Goal: Information Seeking & Learning: Learn about a topic

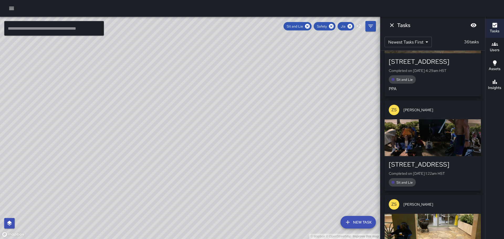
scroll to position [45, 0]
click at [369, 28] on icon "Filters" at bounding box center [370, 26] width 6 height 6
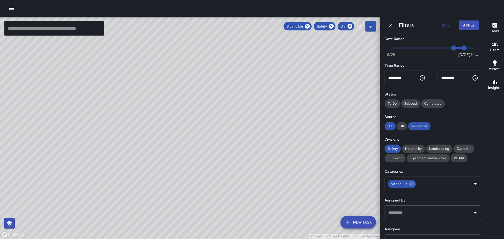
scroll to position [0, 0]
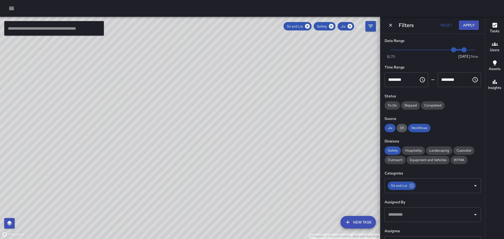
click at [405, 129] on span "311" at bounding box center [401, 128] width 10 height 4
click at [400, 129] on span "311" at bounding box center [401, 128] width 10 height 4
click at [467, 25] on button "Apply" at bounding box center [468, 25] width 20 height 10
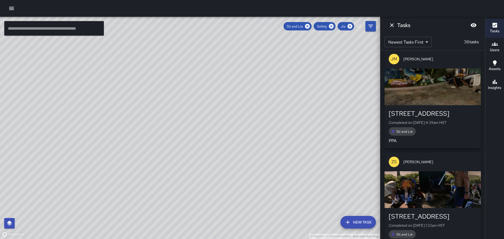
scroll to position [3317, 0]
click at [494, 61] on icon "button" at bounding box center [495, 62] width 4 height 5
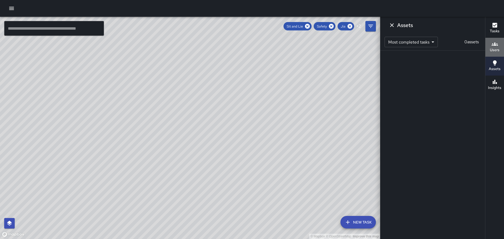
click at [490, 48] on h6 "Users" at bounding box center [494, 50] width 10 height 6
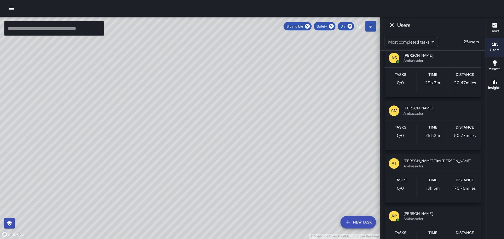
scroll to position [341, 0]
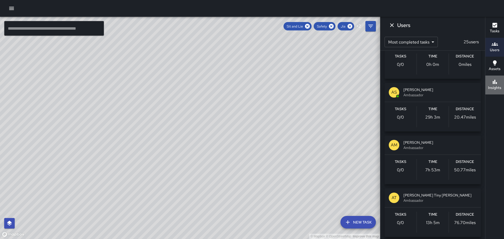
click at [490, 81] on div "Insights" at bounding box center [494, 85] width 13 height 12
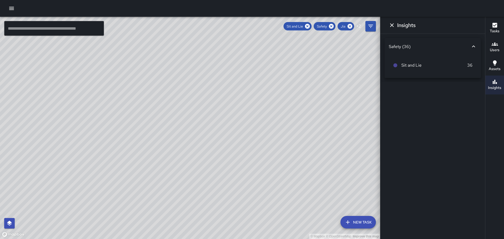
click at [494, 42] on icon "button" at bounding box center [494, 44] width 6 height 6
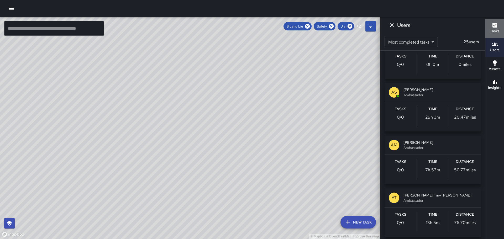
click at [494, 25] on icon "button" at bounding box center [494, 25] width 5 height 5
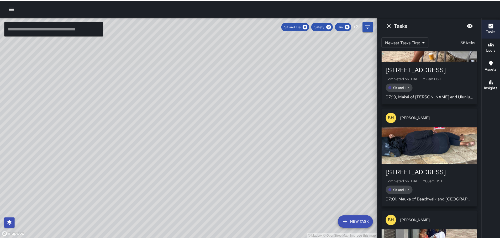
scroll to position [0, 0]
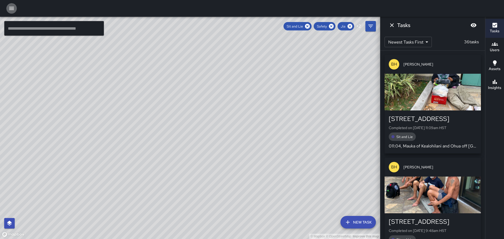
click at [13, 8] on icon "button" at bounding box center [11, 8] width 5 height 3
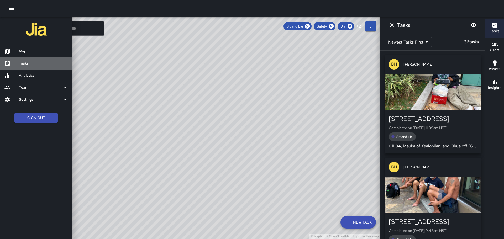
click at [27, 64] on h6 "Tasks" at bounding box center [43, 64] width 49 height 6
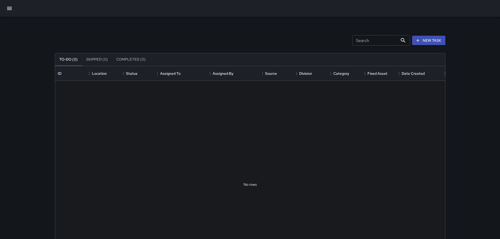
scroll to position [218, 386]
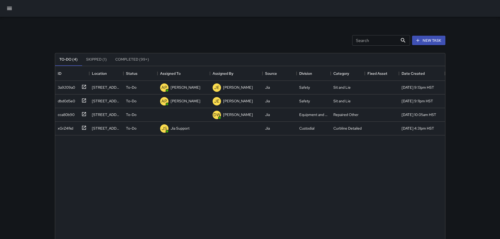
drag, startPoint x: 500, startPoint y: 70, endPoint x: 503, endPoint y: 106, distance: 36.4
click at [500, 112] on html "Search Search New Task To-Do (4) Skipped (1) Completed (99+) ID Location Status…" at bounding box center [250, 155] width 500 height 310
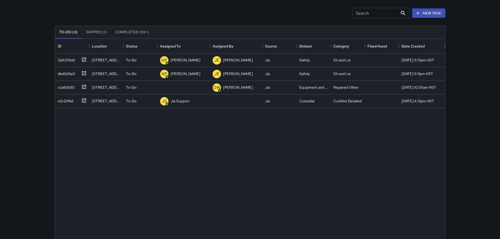
scroll to position [71, 0]
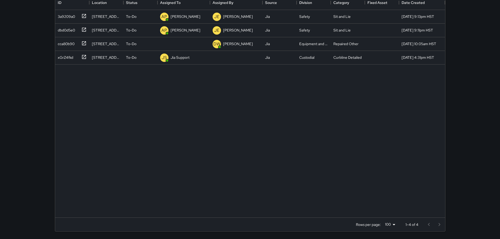
click at [438, 223] on div at bounding box center [433, 224] width 21 height 10
click at [438, 225] on div at bounding box center [433, 224] width 21 height 10
click at [427, 223] on div at bounding box center [433, 224] width 21 height 10
click at [442, 222] on div at bounding box center [433, 224] width 21 height 10
drag, startPoint x: 499, startPoint y: 138, endPoint x: 498, endPoint y: 82, distance: 56.1
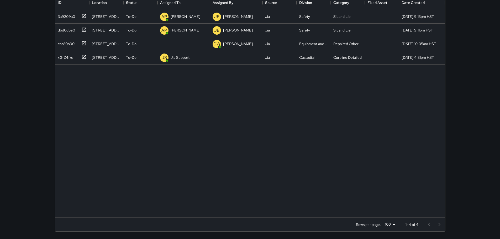
click at [498, 81] on div "Search Search New Task To-Do (4) Skipped (1) Completed (99+) ID Location Status…" at bounding box center [250, 84] width 500 height 310
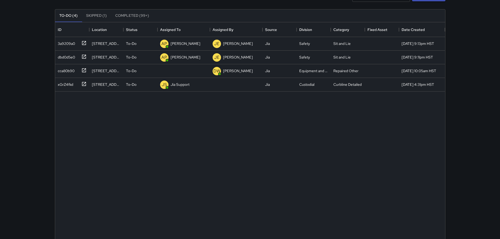
scroll to position [0, 0]
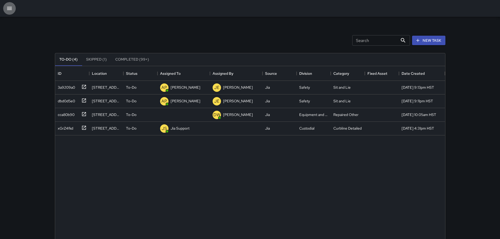
click at [11, 9] on icon "button" at bounding box center [9, 8] width 6 height 6
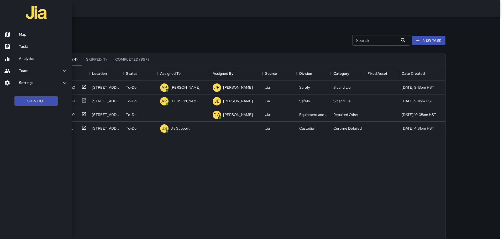
click at [25, 70] on h6 "Team" at bounding box center [40, 71] width 43 height 6
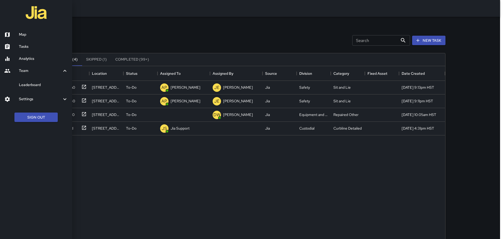
click at [118, 30] on div at bounding box center [252, 119] width 504 height 239
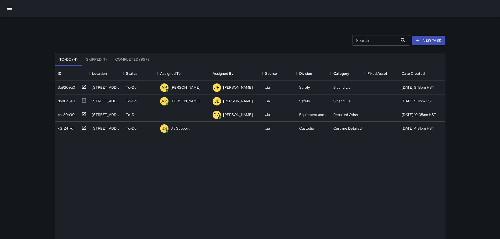
click at [12, 9] on icon "button" at bounding box center [9, 8] width 6 height 6
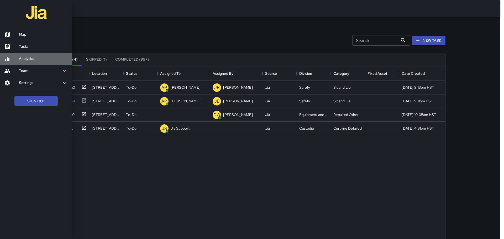
click at [28, 59] on h6 "Analytics" at bounding box center [43, 59] width 49 height 6
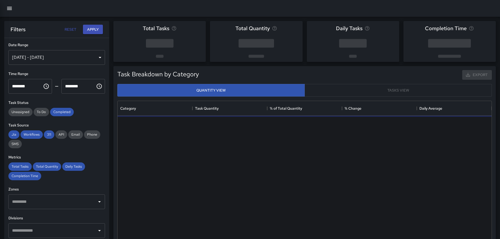
scroll to position [153, 370]
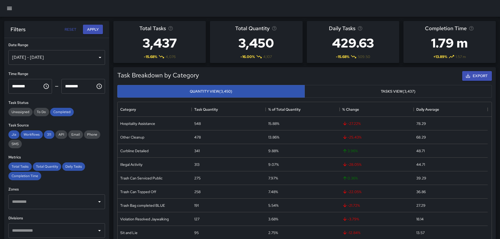
click at [95, 58] on div "[DATE] - [DATE]" at bounding box center [56, 57] width 97 height 15
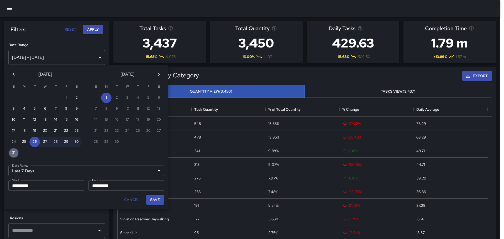
click at [14, 151] on button "31" at bounding box center [13, 153] width 10 height 10
type input "******"
type input "**********"
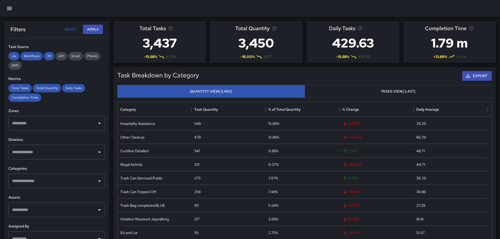
scroll to position [79, 0]
click at [96, 153] on icon "Open" at bounding box center [99, 152] width 6 height 6
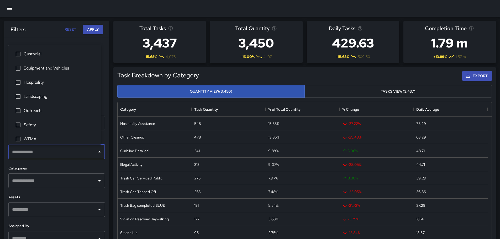
scroll to position [4, 0]
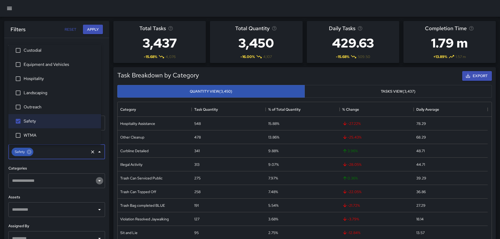
click at [96, 182] on icon "Open" at bounding box center [99, 181] width 6 height 6
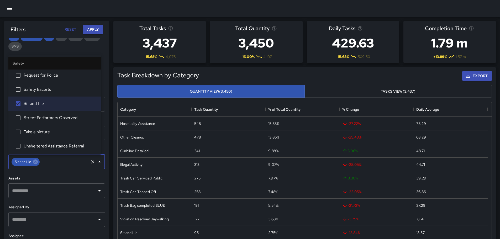
scroll to position [235, 0]
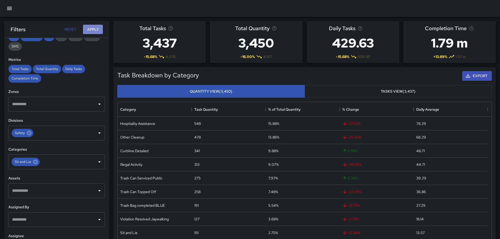
click at [94, 28] on button "Apply" at bounding box center [93, 30] width 20 height 10
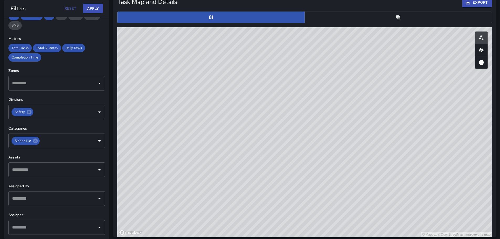
scroll to position [248, 0]
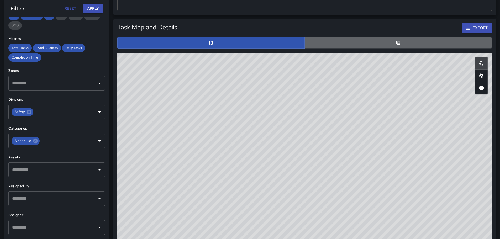
click at [407, 47] on button "button" at bounding box center [397, 43] width 187 height 12
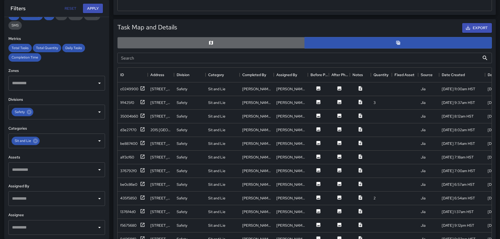
click at [215, 43] on button "button" at bounding box center [210, 43] width 187 height 12
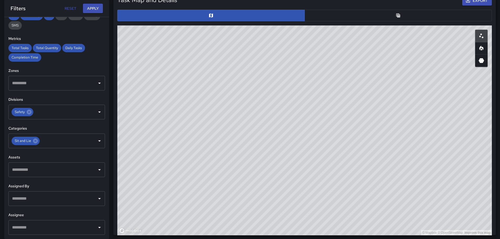
scroll to position [274, 0]
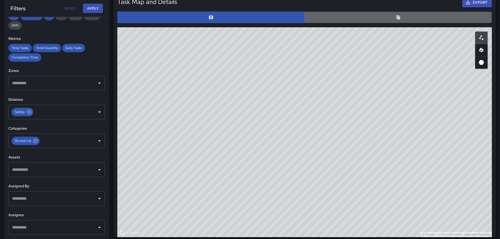
click at [412, 15] on button "button" at bounding box center [397, 18] width 187 height 12
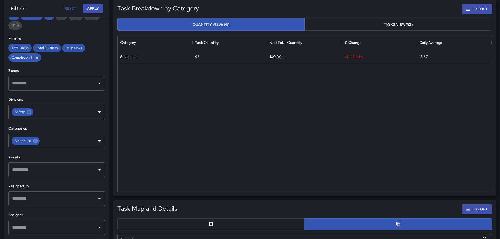
scroll to position [63, 0]
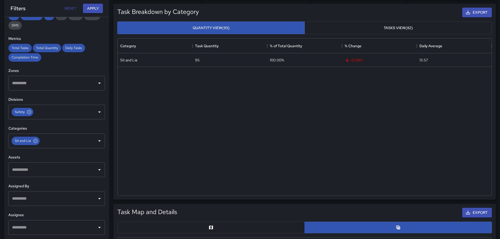
click at [371, 31] on button "Tasks View (82)" at bounding box center [397, 28] width 187 height 13
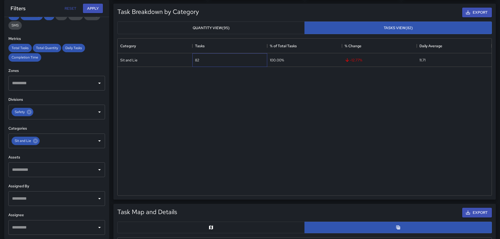
click at [242, 61] on div "82" at bounding box center [229, 60] width 75 height 14
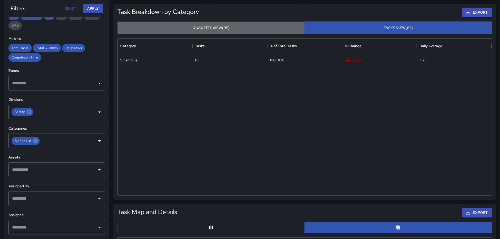
click at [261, 29] on button "Quantity View (95)" at bounding box center [210, 28] width 187 height 13
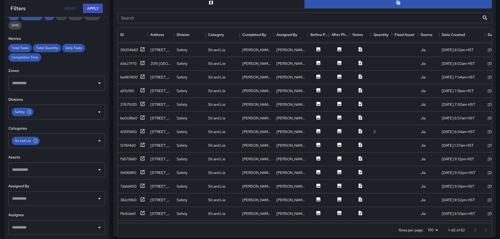
scroll to position [0, 0]
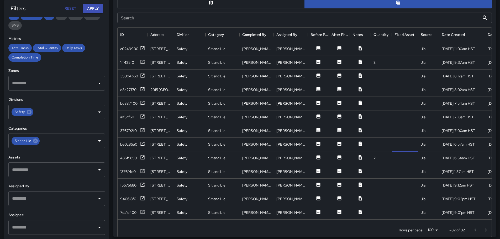
click at [400, 157] on div at bounding box center [405, 158] width 26 height 14
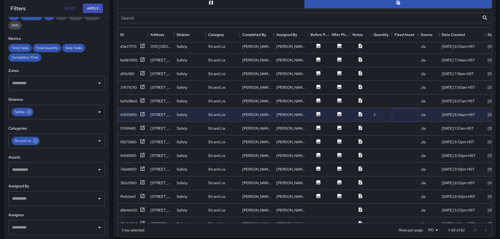
scroll to position [52, 0]
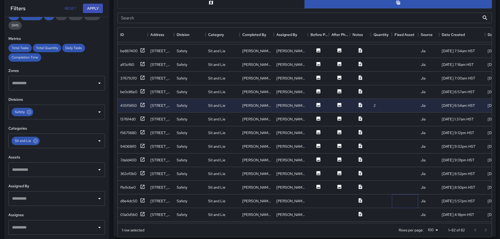
drag, startPoint x: 399, startPoint y: 200, endPoint x: 403, endPoint y: 191, distance: 9.7
click at [400, 200] on div at bounding box center [405, 201] width 26 height 14
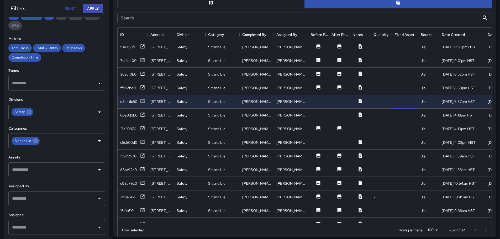
scroll to position [157, 0]
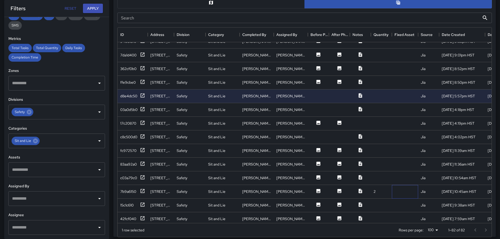
click at [404, 188] on div at bounding box center [405, 192] width 26 height 14
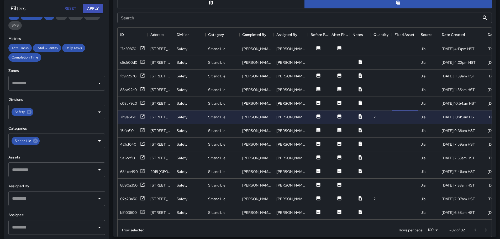
scroll to position [262, 0]
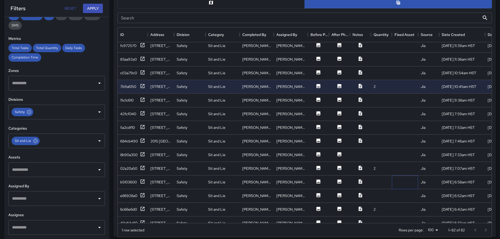
click at [408, 178] on div at bounding box center [405, 182] width 26 height 14
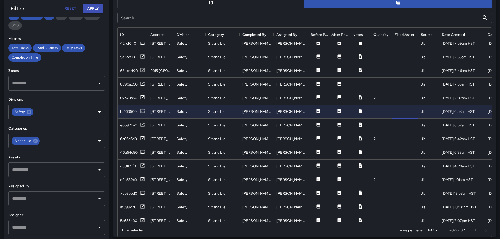
scroll to position [341, 0]
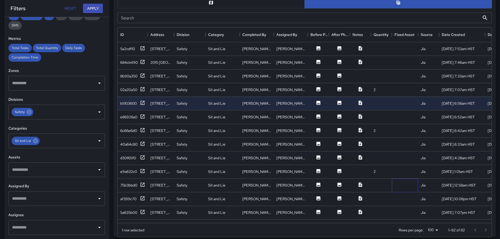
click at [413, 185] on div at bounding box center [405, 186] width 26 height 14
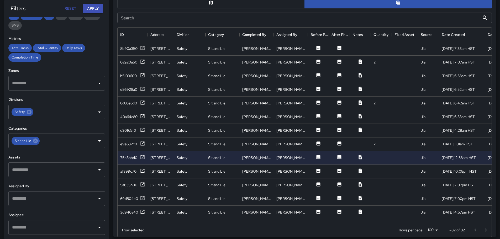
scroll to position [393, 0]
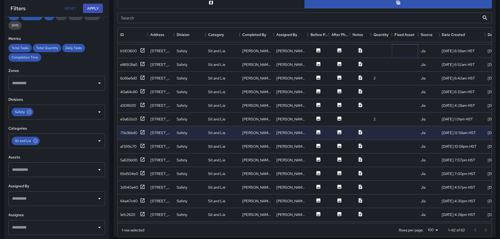
click at [402, 52] on div at bounding box center [405, 51] width 26 height 14
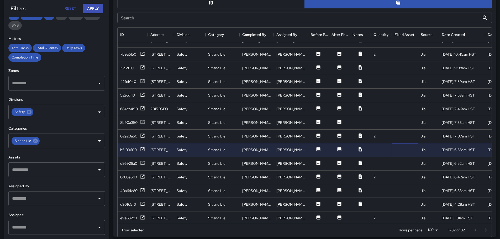
scroll to position [288, 0]
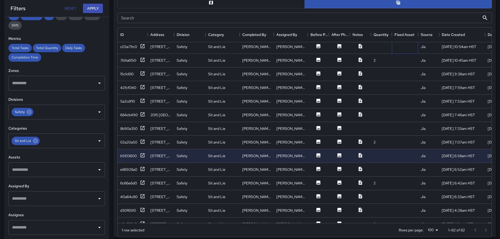
click at [400, 49] on div at bounding box center [405, 47] width 26 height 14
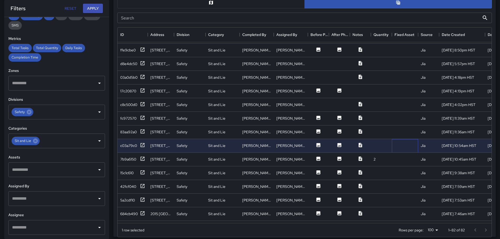
scroll to position [184, 0]
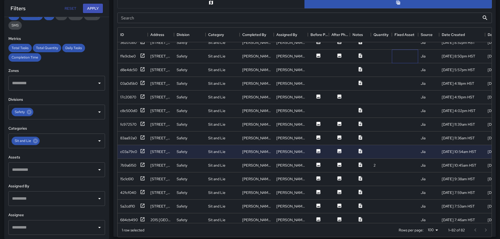
click at [402, 57] on div at bounding box center [405, 57] width 26 height 14
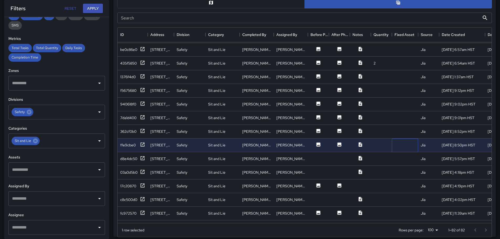
scroll to position [79, 0]
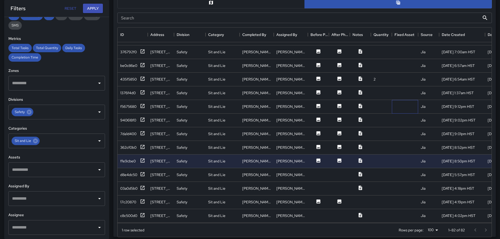
click at [402, 108] on div at bounding box center [405, 107] width 26 height 14
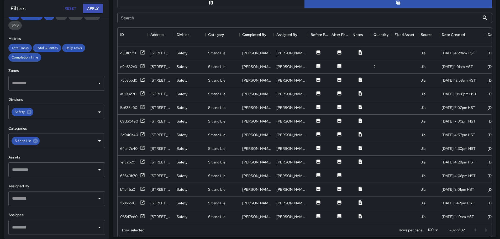
scroll to position [420, 0]
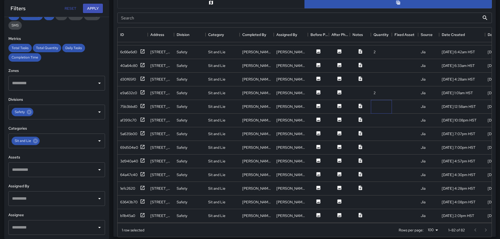
click at [382, 105] on div at bounding box center [381, 107] width 21 height 14
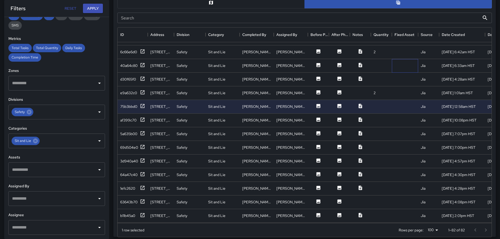
click at [396, 68] on div at bounding box center [405, 66] width 26 height 14
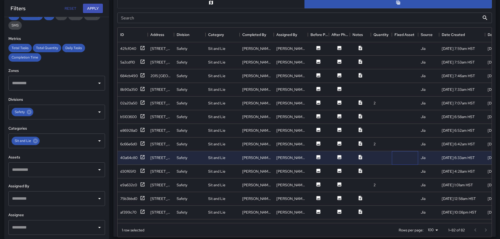
scroll to position [315, 0]
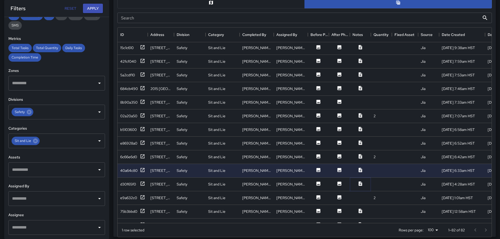
click at [360, 183] on icon at bounding box center [359, 183] width 3 height 4
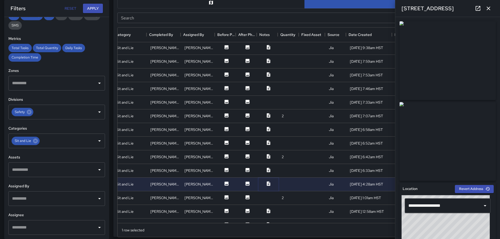
scroll to position [315, 96]
click at [488, 7] on icon "button" at bounding box center [488, 8] width 6 height 6
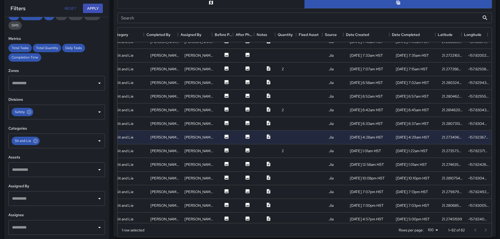
scroll to position [367, 96]
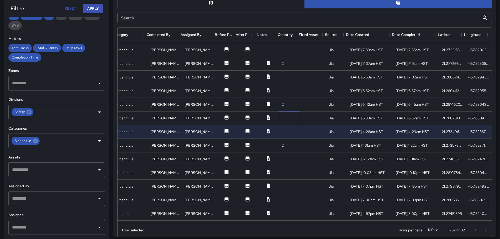
click at [293, 115] on div at bounding box center [289, 118] width 21 height 14
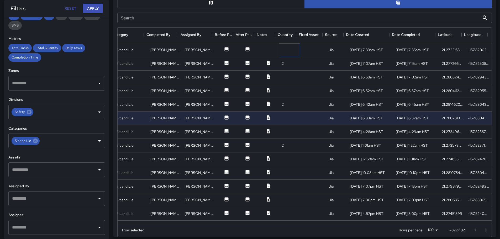
click at [294, 50] on div at bounding box center [289, 50] width 21 height 14
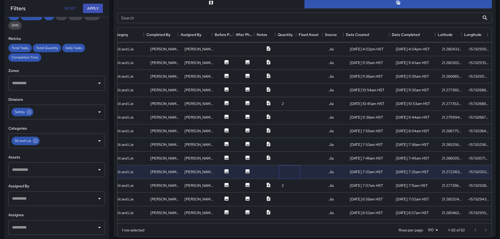
scroll to position [236, 96]
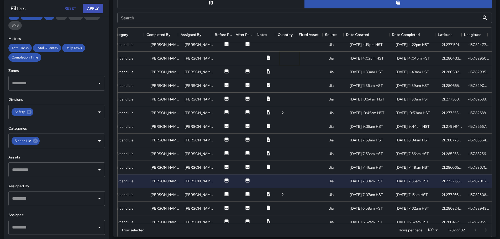
click at [292, 61] on div at bounding box center [289, 59] width 21 height 14
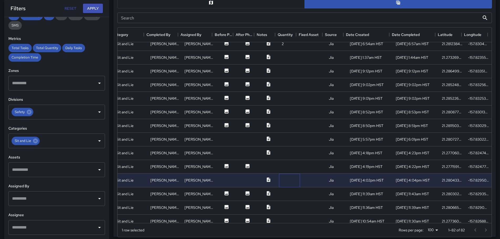
scroll to position [105, 96]
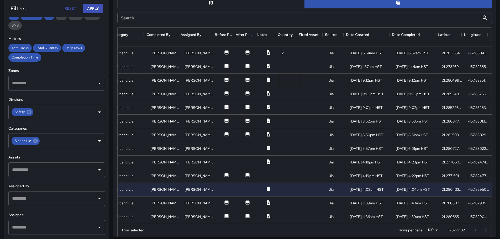
click at [294, 82] on div at bounding box center [289, 81] width 21 height 14
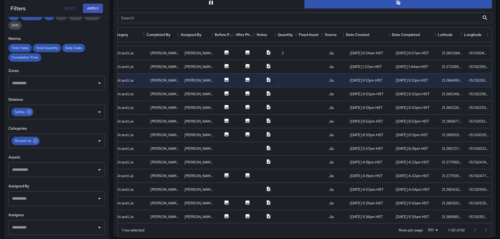
click at [266, 80] on icon at bounding box center [268, 79] width 5 height 5
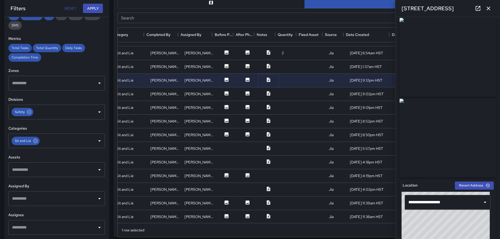
scroll to position [0, 0]
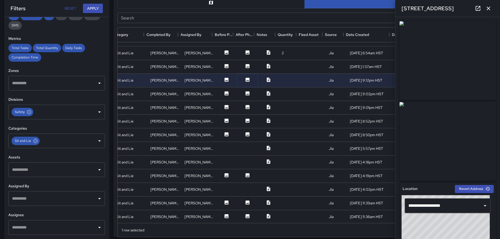
click at [245, 79] on icon at bounding box center [247, 80] width 4 height 4
click at [266, 81] on icon at bounding box center [267, 79] width 3 height 4
click at [266, 93] on icon at bounding box center [268, 93] width 5 height 5
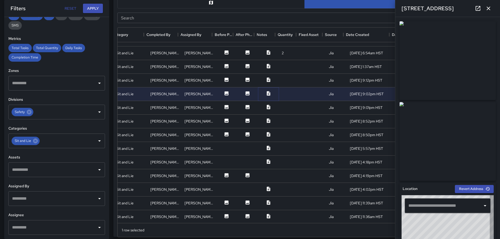
type input "**********"
click at [280, 80] on div at bounding box center [289, 81] width 21 height 14
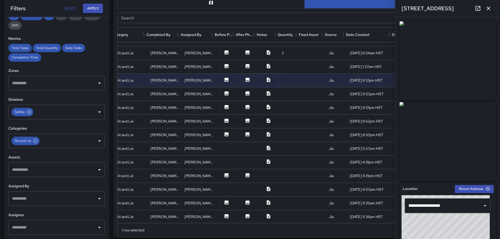
click at [266, 78] on icon at bounding box center [268, 79] width 5 height 5
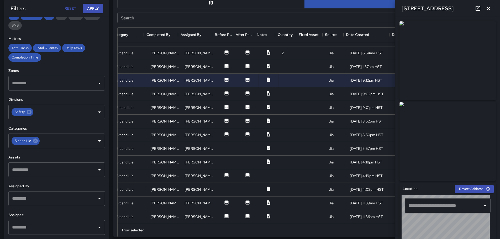
type input "**********"
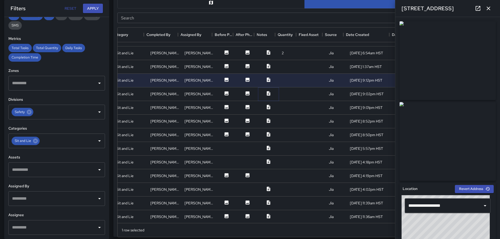
click at [266, 93] on icon at bounding box center [267, 93] width 3 height 4
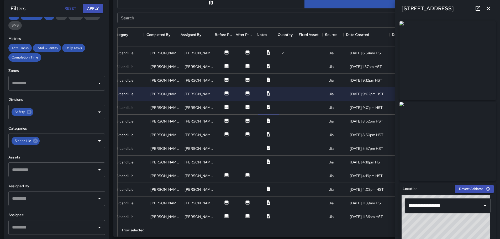
click at [266, 105] on icon at bounding box center [267, 107] width 3 height 4
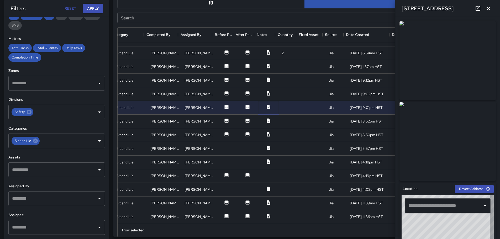
type input "**********"
click at [266, 121] on icon at bounding box center [267, 120] width 3 height 4
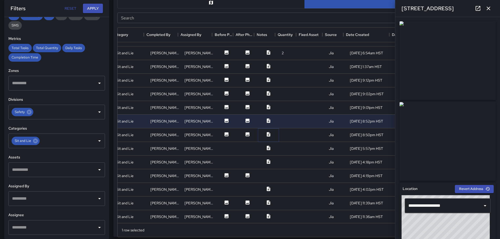
click at [266, 135] on icon at bounding box center [267, 134] width 3 height 4
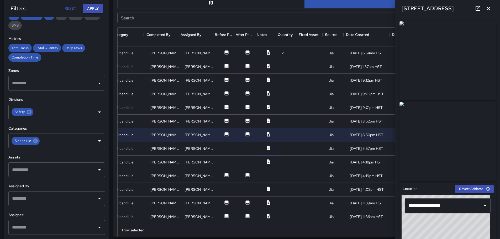
click at [266, 147] on icon at bounding box center [267, 148] width 3 height 4
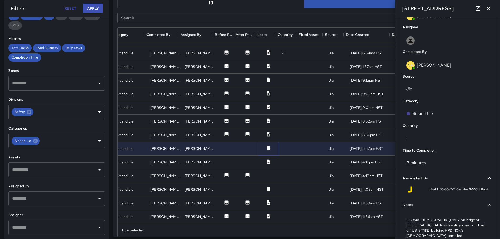
scroll to position [322, 0]
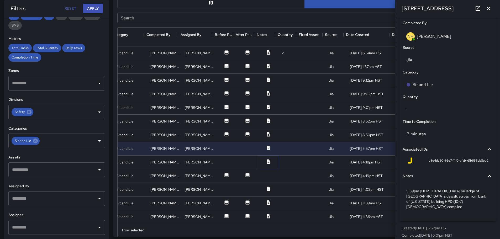
click at [266, 162] on icon at bounding box center [267, 161] width 3 height 4
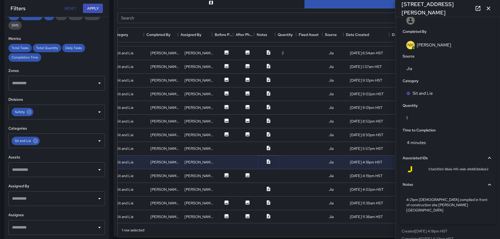
scroll to position [317, 0]
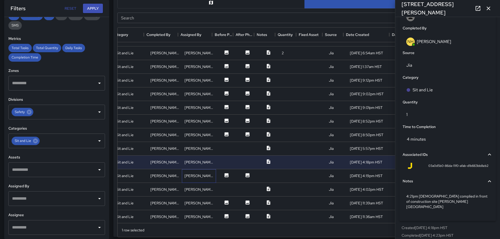
click at [194, 175] on div "[PERSON_NAME]" at bounding box center [198, 175] width 29 height 5
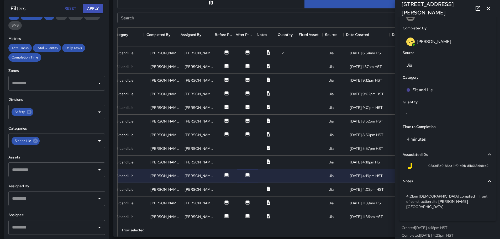
click at [245, 173] on icon at bounding box center [247, 175] width 5 height 5
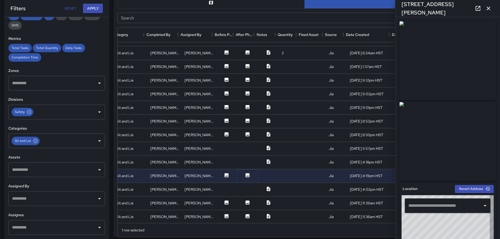
type input "**********"
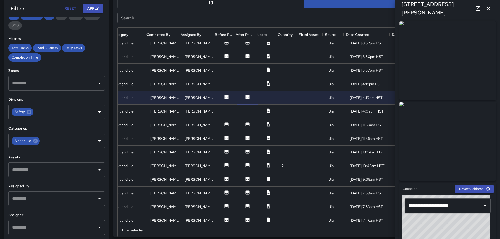
scroll to position [184, 96]
click at [266, 112] on icon at bounding box center [267, 110] width 3 height 4
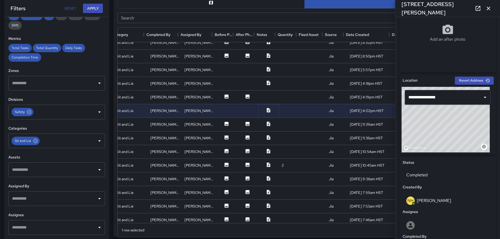
scroll to position [0, 0]
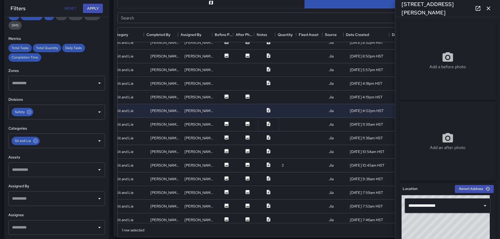
click at [266, 122] on icon at bounding box center [267, 123] width 3 height 4
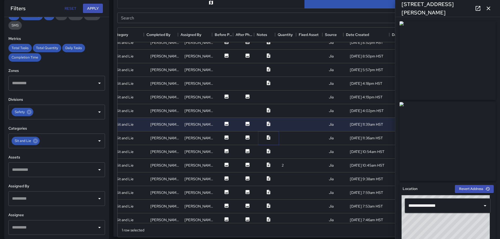
click at [266, 136] on icon at bounding box center [267, 137] width 3 height 4
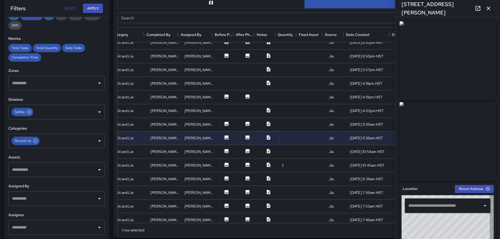
type input "**********"
click at [266, 153] on icon at bounding box center [267, 151] width 3 height 4
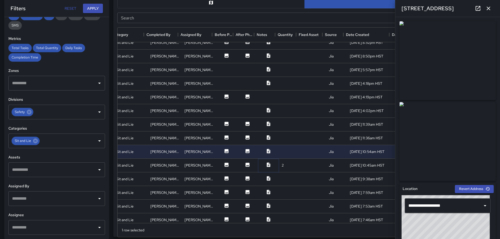
click at [266, 164] on icon at bounding box center [267, 164] width 3 height 4
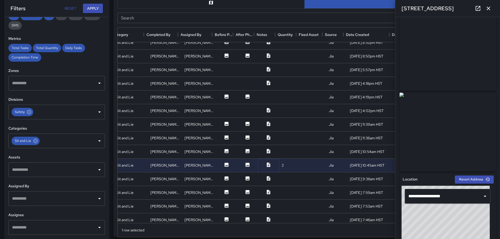
scroll to position [14, 0]
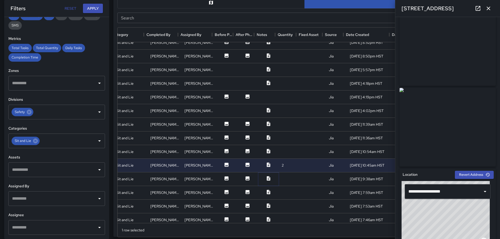
click at [266, 178] on icon at bounding box center [268, 178] width 5 height 5
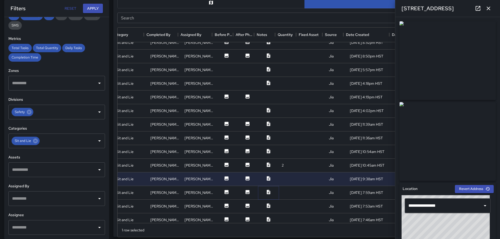
click at [266, 191] on icon at bounding box center [268, 191] width 5 height 5
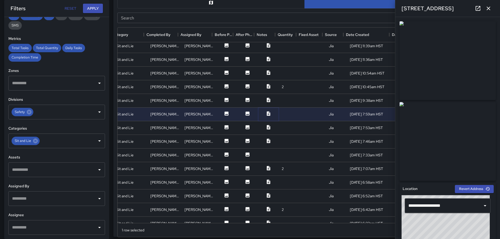
scroll to position [262, 96]
click at [266, 125] on icon at bounding box center [268, 126] width 5 height 5
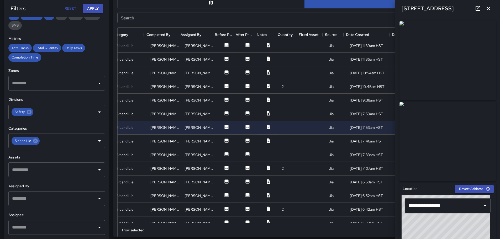
click at [266, 141] on icon at bounding box center [268, 140] width 5 height 5
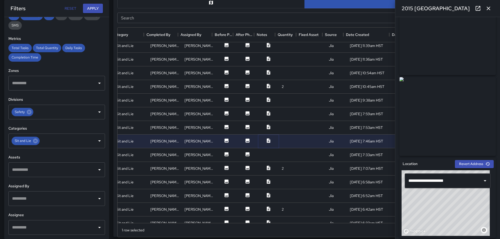
scroll to position [0, 0]
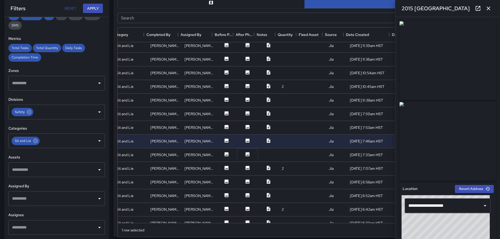
click at [245, 154] on icon at bounding box center [247, 154] width 4 height 4
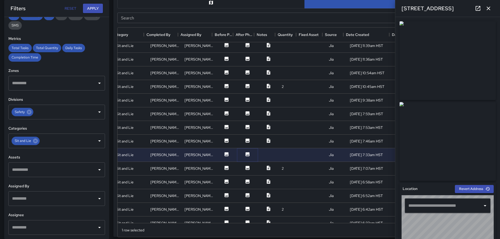
type input "**********"
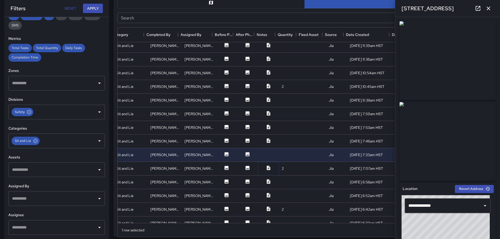
click at [266, 168] on icon at bounding box center [268, 167] width 5 height 5
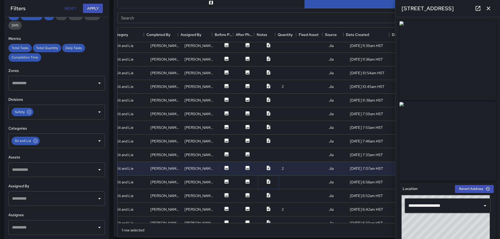
click at [266, 182] on icon at bounding box center [267, 181] width 3 height 4
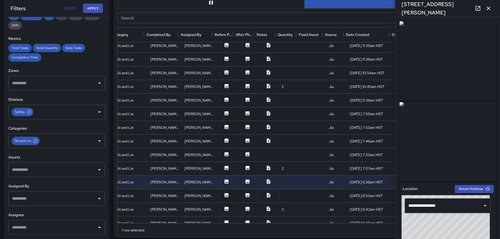
click at [266, 196] on icon at bounding box center [268, 195] width 5 height 5
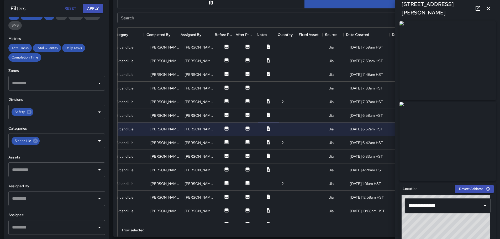
scroll to position [341, 96]
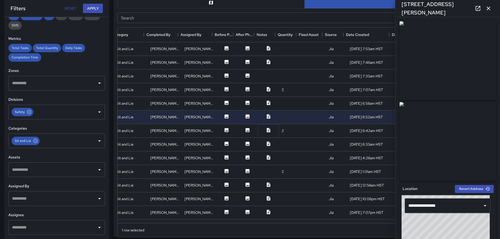
click at [266, 131] on icon at bounding box center [267, 130] width 3 height 4
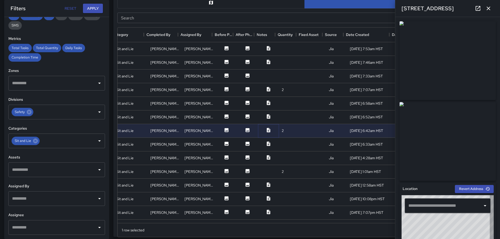
type input "**********"
click at [266, 144] on icon at bounding box center [268, 143] width 5 height 5
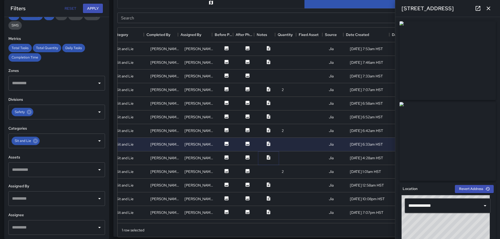
click at [266, 157] on icon at bounding box center [267, 157] width 3 height 4
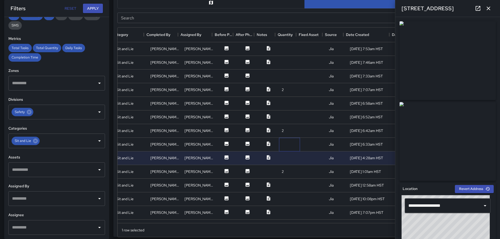
click at [285, 146] on div at bounding box center [289, 145] width 21 height 14
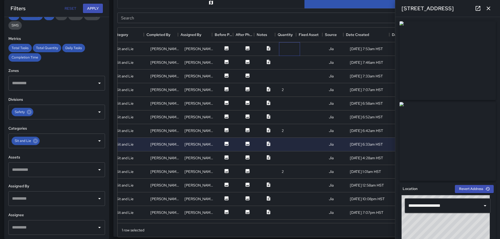
click at [290, 52] on div at bounding box center [289, 49] width 21 height 14
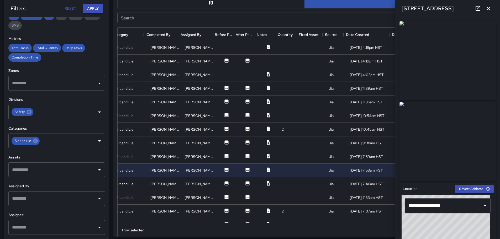
scroll to position [210, 96]
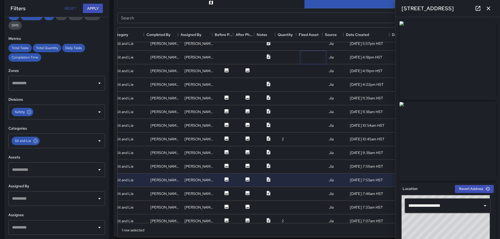
click at [301, 53] on div at bounding box center [313, 58] width 26 height 14
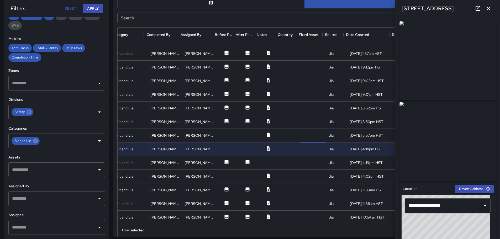
scroll to position [105, 96]
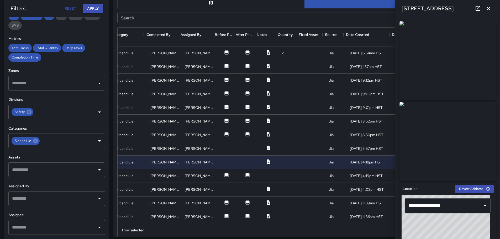
click at [307, 85] on div at bounding box center [313, 81] width 26 height 14
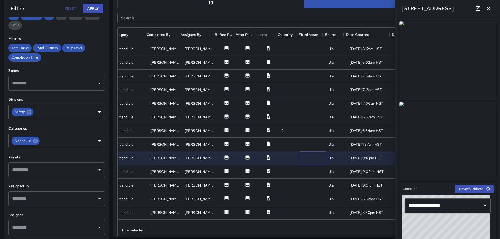
scroll to position [26, 96]
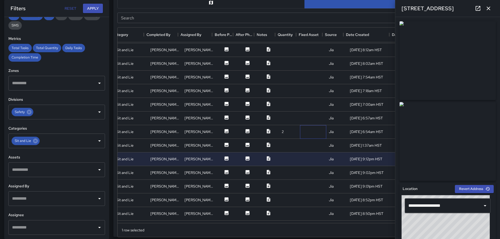
click at [300, 131] on div at bounding box center [313, 132] width 26 height 14
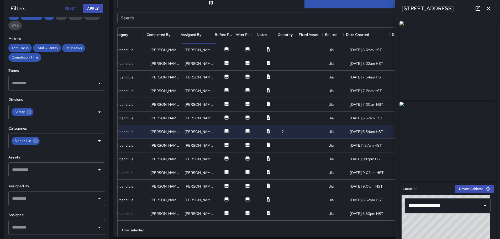
click at [195, 48] on div "[PERSON_NAME]" at bounding box center [198, 49] width 29 height 5
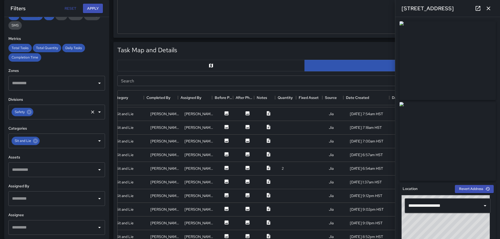
scroll to position [236, 0]
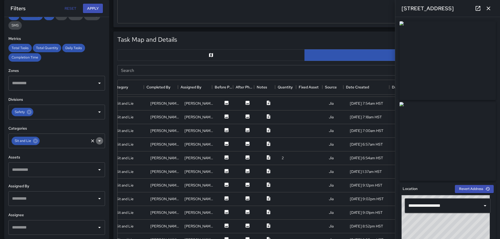
click at [96, 142] on icon "Open" at bounding box center [99, 141] width 6 height 6
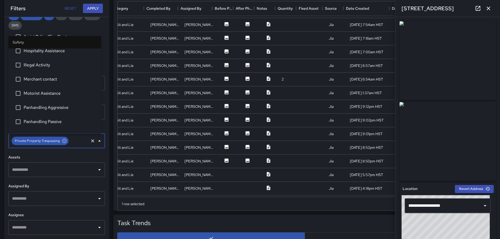
scroll to position [0, 0]
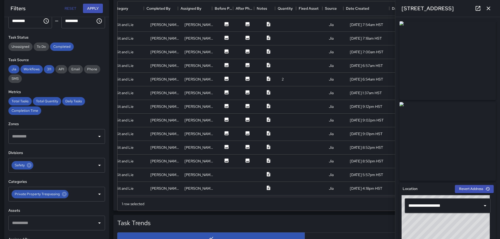
click at [104, 56] on div "**********" at bounding box center [56, 128] width 105 height 222
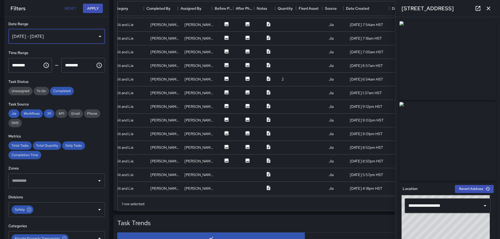
click at [96, 35] on div "[DATE] - [DATE]" at bounding box center [56, 36] width 97 height 15
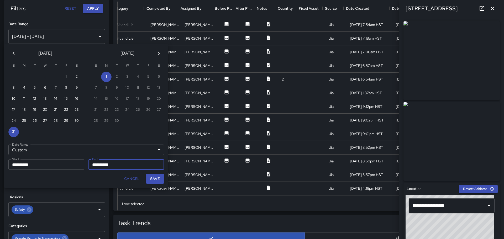
click at [7, 131] on div "31" at bounding box center [45, 132] width 82 height 10
click at [15, 132] on button "31" at bounding box center [13, 132] width 10 height 10
type input "**********"
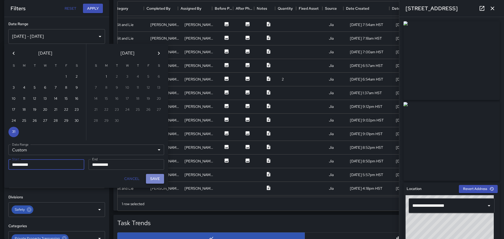
click at [156, 178] on button "Save" at bounding box center [155, 179] width 18 height 10
type input "**********"
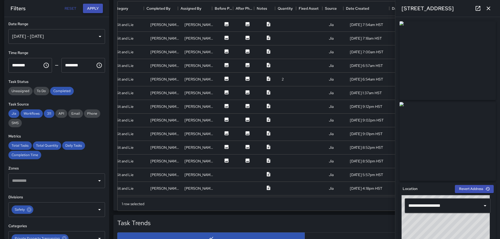
click at [94, 7] on button "Apply" at bounding box center [93, 9] width 20 height 10
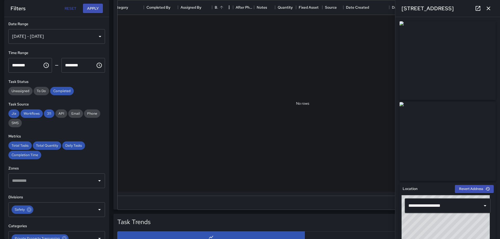
scroll to position [0, 92]
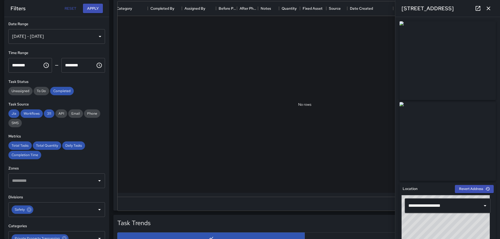
click at [94, 38] on div "[DATE] - [DATE]" at bounding box center [56, 36] width 97 height 15
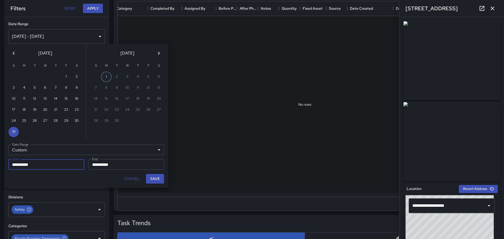
click at [105, 77] on button "1" at bounding box center [106, 77] width 10 height 10
type input "**********"
click at [106, 77] on button "1" at bounding box center [106, 77] width 10 height 10
type input "**********"
click at [159, 180] on button "Save" at bounding box center [155, 179] width 18 height 10
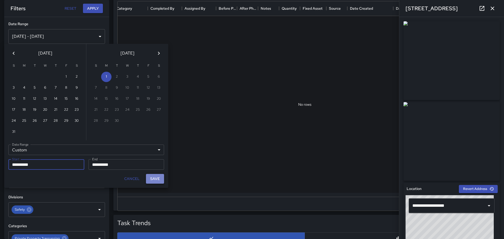
type input "**********"
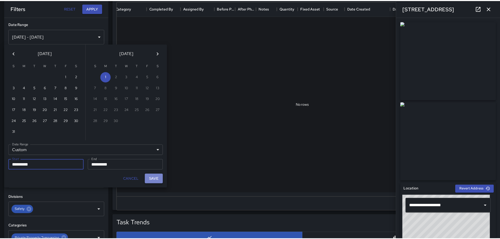
scroll to position [4, 4]
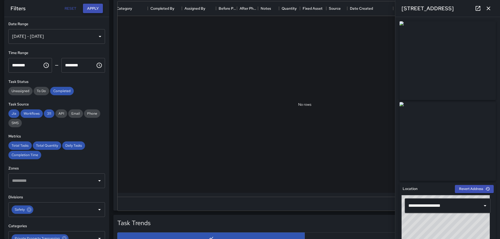
click at [92, 9] on button "Apply" at bounding box center [93, 9] width 20 height 10
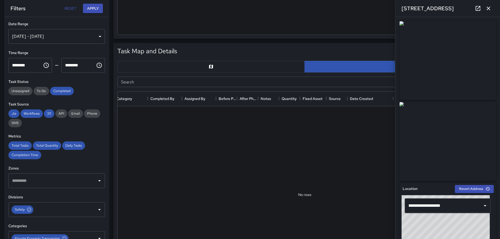
scroll to position [210, 0]
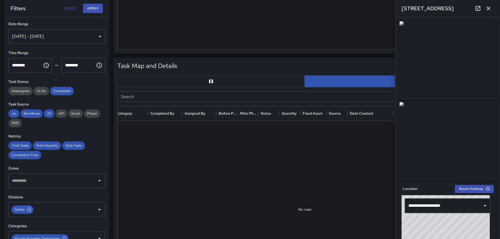
click at [488, 7] on icon "button" at bounding box center [488, 8] width 6 height 6
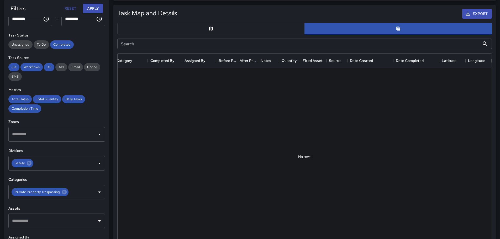
scroll to position [79, 0]
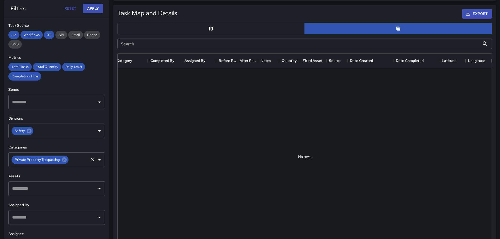
click at [96, 160] on icon "Open" at bounding box center [99, 160] width 6 height 6
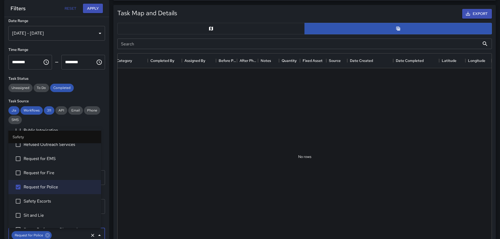
scroll to position [0, 0]
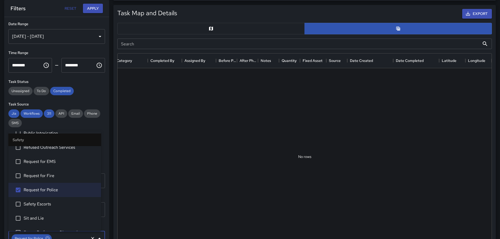
click at [96, 36] on div "[DATE] - [DATE]" at bounding box center [56, 36] width 97 height 15
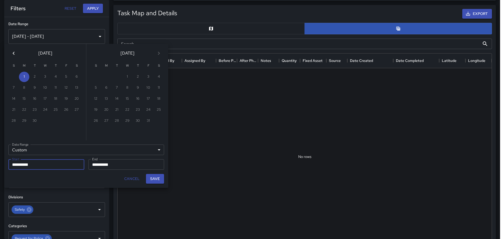
click at [14, 53] on icon "Previous month" at bounding box center [13, 53] width 6 height 6
click at [12, 130] on button "31" at bounding box center [13, 132] width 10 height 10
type input "**********"
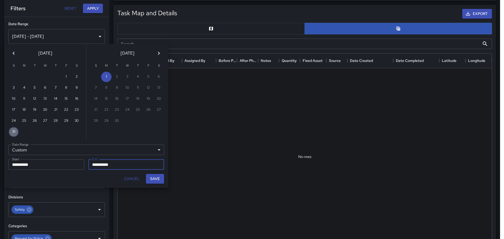
click at [14, 133] on button "31" at bounding box center [13, 132] width 10 height 10
type input "**********"
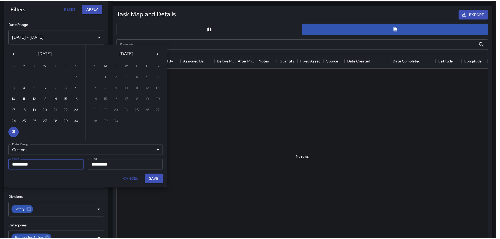
scroll to position [4, 4]
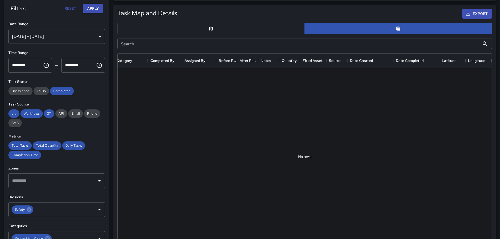
click at [96, 37] on div "[DATE] - [DATE]" at bounding box center [56, 36] width 97 height 15
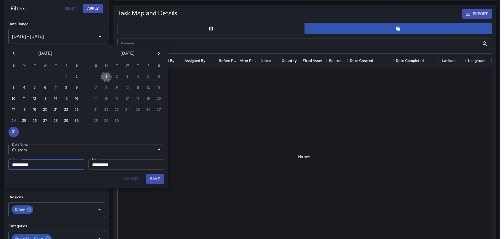
click at [107, 77] on button "1" at bounding box center [106, 77] width 10 height 10
type input "**********"
click at [107, 77] on button "1" at bounding box center [106, 77] width 10 height 10
type input "**********"
click at [150, 178] on button "Save" at bounding box center [155, 179] width 18 height 10
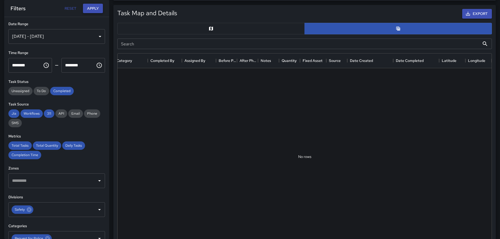
click at [92, 6] on button "Apply" at bounding box center [93, 9] width 20 height 10
click at [97, 35] on div "[DATE] - [DATE]" at bounding box center [56, 36] width 97 height 15
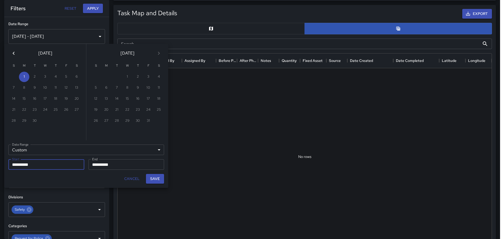
click at [13, 54] on icon "Previous month" at bounding box center [13, 53] width 6 height 6
click at [16, 131] on button "31" at bounding box center [13, 132] width 10 height 10
type input "**********"
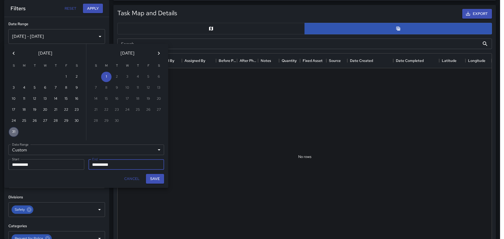
click at [16, 133] on button "31" at bounding box center [13, 132] width 10 height 10
type input "**********"
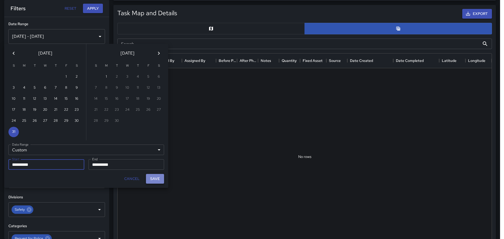
click at [154, 177] on button "Save" at bounding box center [155, 179] width 18 height 10
type input "**********"
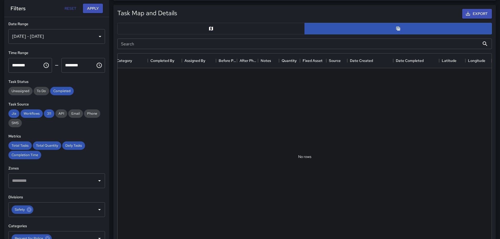
click at [96, 36] on div "[DATE] - [DATE]" at bounding box center [56, 36] width 97 height 15
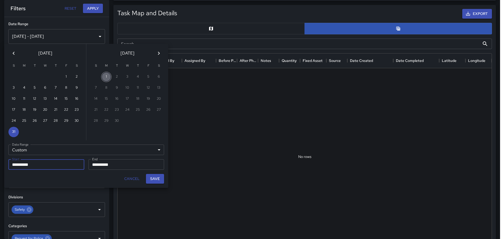
click at [106, 75] on button "1" at bounding box center [106, 77] width 10 height 10
type input "**********"
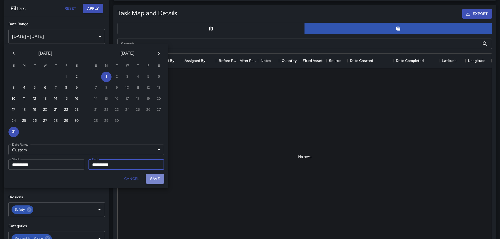
click at [153, 179] on button "Save" at bounding box center [155, 179] width 18 height 10
type input "**********"
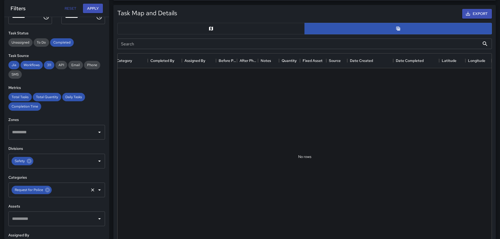
scroll to position [52, 0]
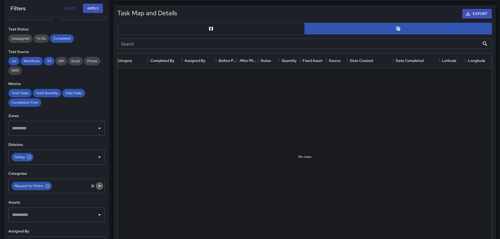
click at [97, 185] on icon "Open" at bounding box center [99, 186] width 6 height 6
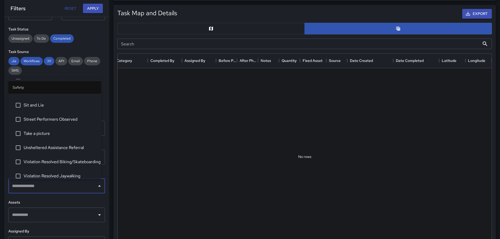
scroll to position [261, 0]
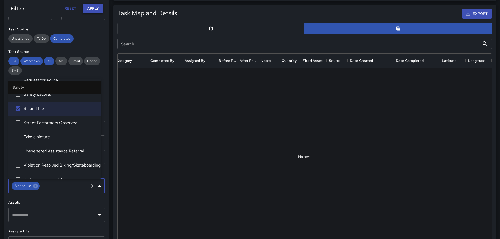
click at [94, 8] on button "Apply" at bounding box center [93, 9] width 20 height 10
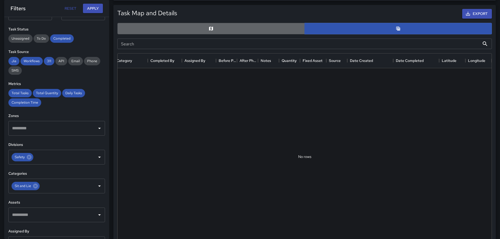
click at [197, 26] on button "button" at bounding box center [210, 29] width 187 height 12
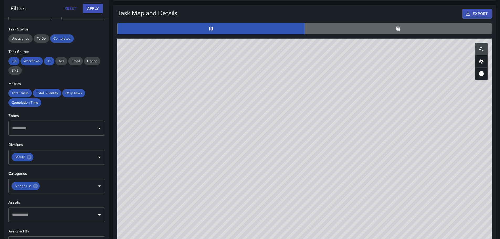
click at [373, 28] on button "button" at bounding box center [397, 29] width 187 height 12
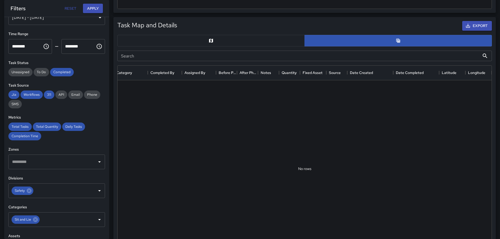
scroll to position [248, 0]
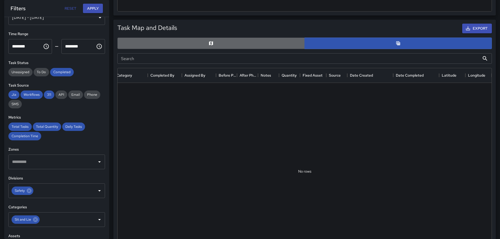
click at [225, 46] on button "button" at bounding box center [210, 44] width 187 height 12
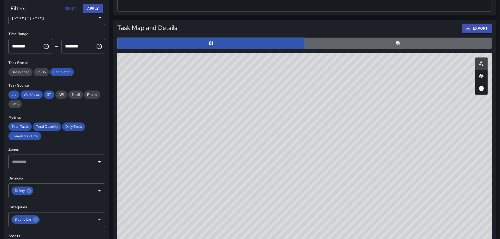
click at [393, 43] on button "button" at bounding box center [397, 44] width 187 height 12
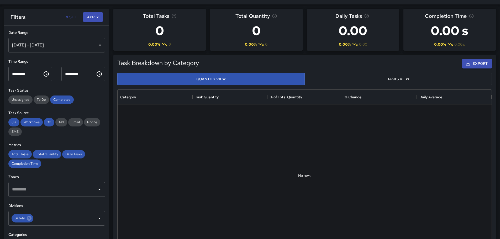
scroll to position [12, 0]
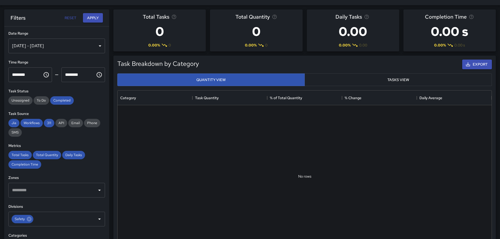
click at [369, 79] on button "Tasks View" at bounding box center [397, 79] width 187 height 13
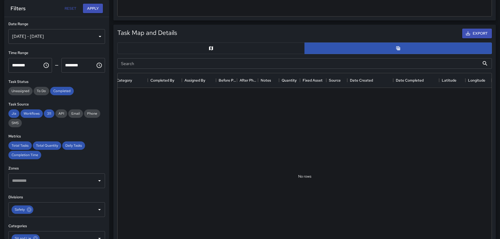
scroll to position [169, 0]
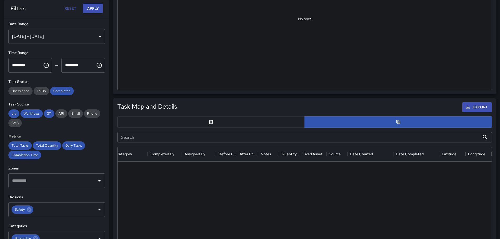
click at [92, 8] on button "Apply" at bounding box center [93, 9] width 20 height 10
drag, startPoint x: 104, startPoint y: 96, endPoint x: 110, endPoint y: 81, distance: 15.8
click at [110, 82] on div "**********" at bounding box center [248, 217] width 504 height 739
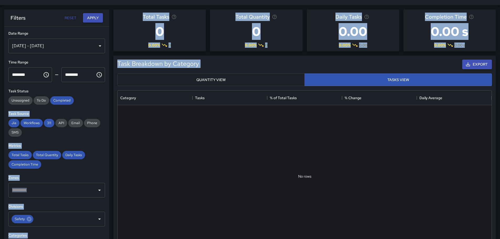
scroll to position [0, 0]
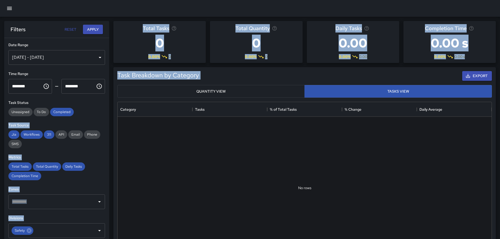
click at [10, 8] on icon "button" at bounding box center [9, 8] width 6 height 6
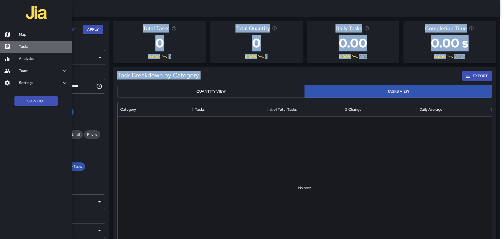
click at [24, 47] on h6 "Tasks" at bounding box center [43, 47] width 49 height 6
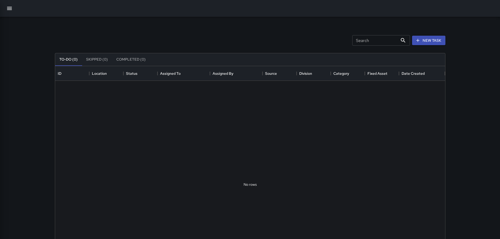
scroll to position [218, 386]
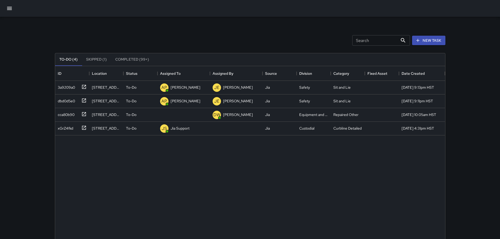
click at [9, 5] on button "button" at bounding box center [9, 8] width 13 height 13
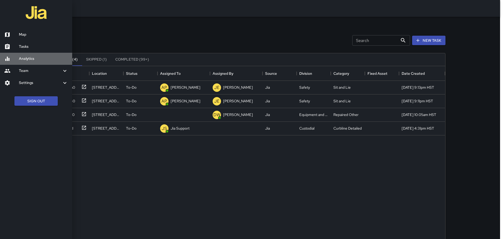
click at [24, 57] on h6 "Analytics" at bounding box center [43, 59] width 49 height 6
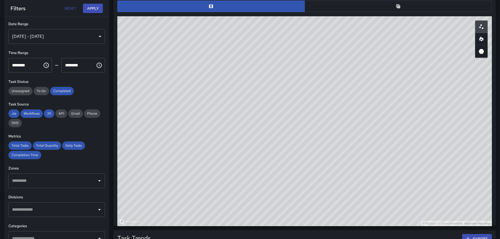
scroll to position [267, 0]
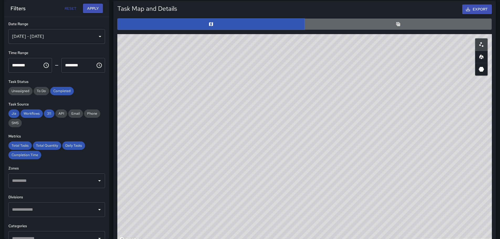
click at [405, 23] on button "button" at bounding box center [397, 24] width 187 height 12
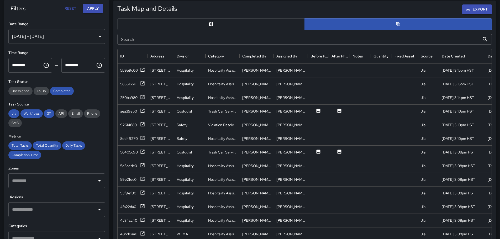
click at [97, 34] on div "[DATE] - [DATE]" at bounding box center [56, 36] width 97 height 15
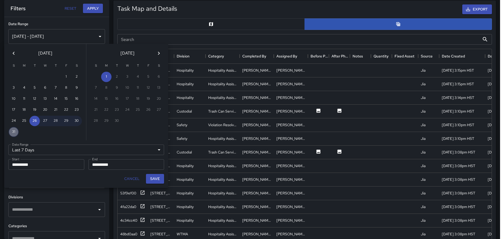
click at [14, 129] on button "31" at bounding box center [13, 132] width 10 height 10
type input "******"
type input "**********"
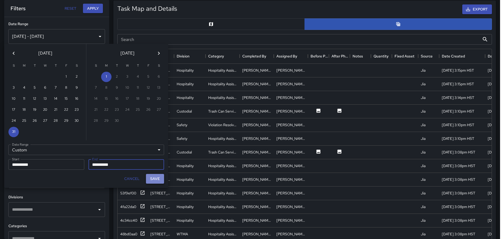
click at [151, 177] on button "Save" at bounding box center [155, 179] width 18 height 10
type input "**********"
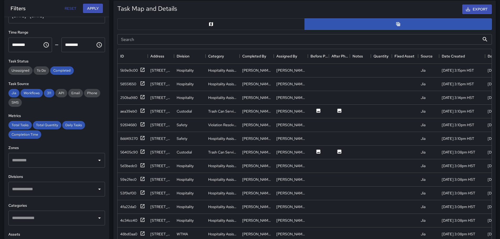
scroll to position [52, 0]
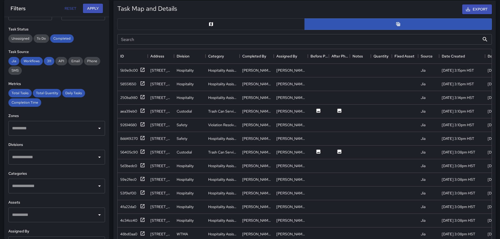
click at [96, 157] on icon "Open" at bounding box center [99, 157] width 6 height 6
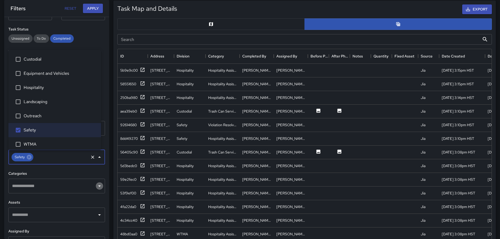
click at [96, 183] on icon "Open" at bounding box center [99, 186] width 6 height 6
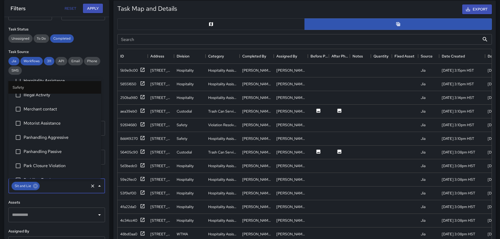
scroll to position [0, 0]
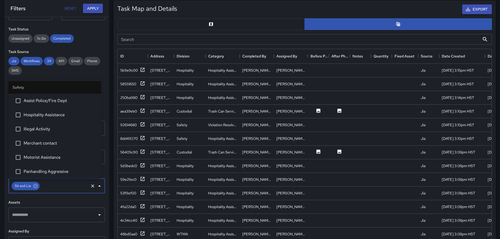
click at [95, 11] on button "Apply" at bounding box center [93, 9] width 20 height 10
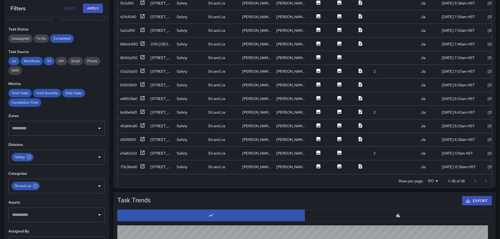
scroll to position [345, 0]
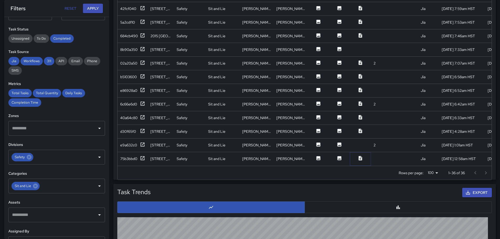
click at [360, 156] on icon at bounding box center [359, 158] width 3 height 4
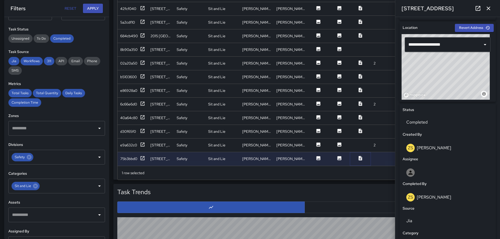
scroll to position [0, 0]
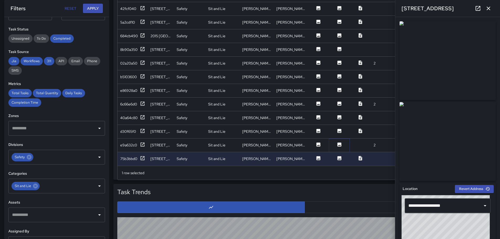
click at [339, 142] on icon at bounding box center [338, 144] width 5 height 5
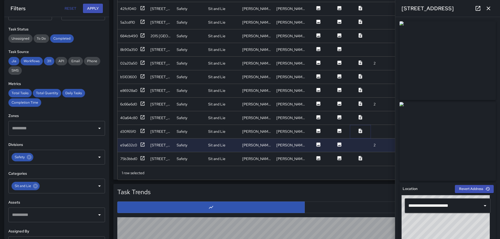
click at [360, 129] on icon at bounding box center [359, 131] width 3 height 4
